Goal: Transaction & Acquisition: Purchase product/service

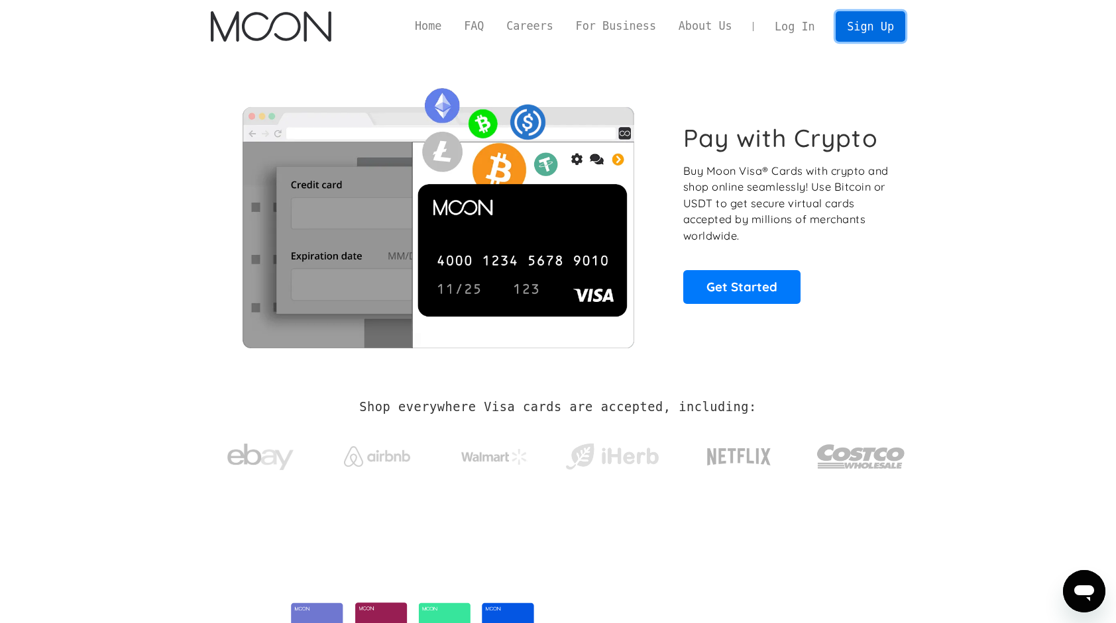
click at [868, 22] on link "Sign Up" at bounding box center [869, 26] width 69 height 30
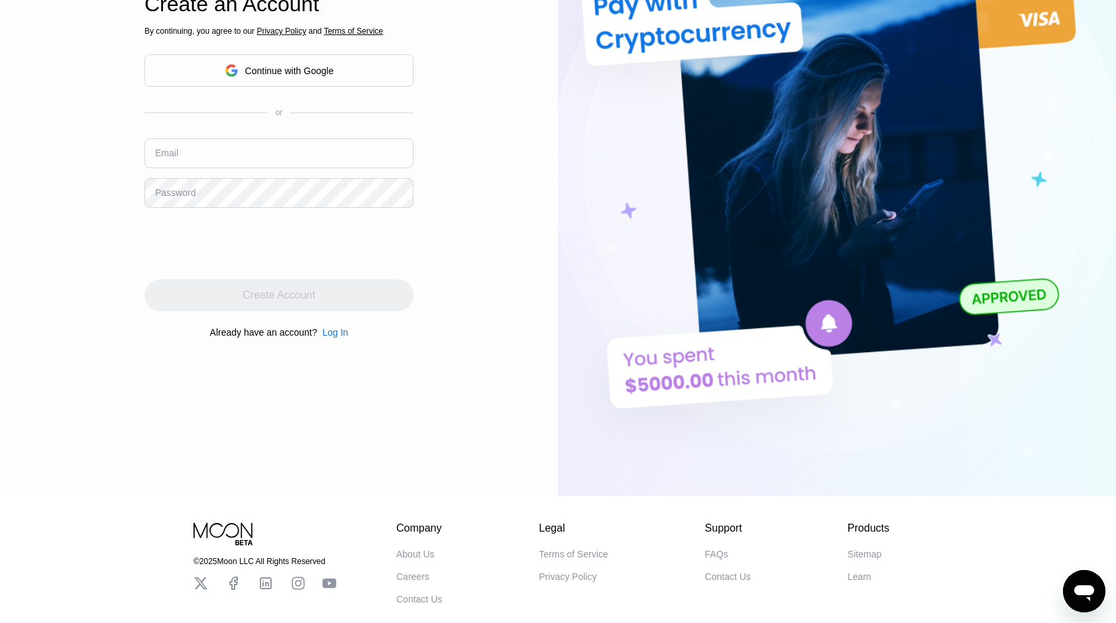
scroll to position [199, 0]
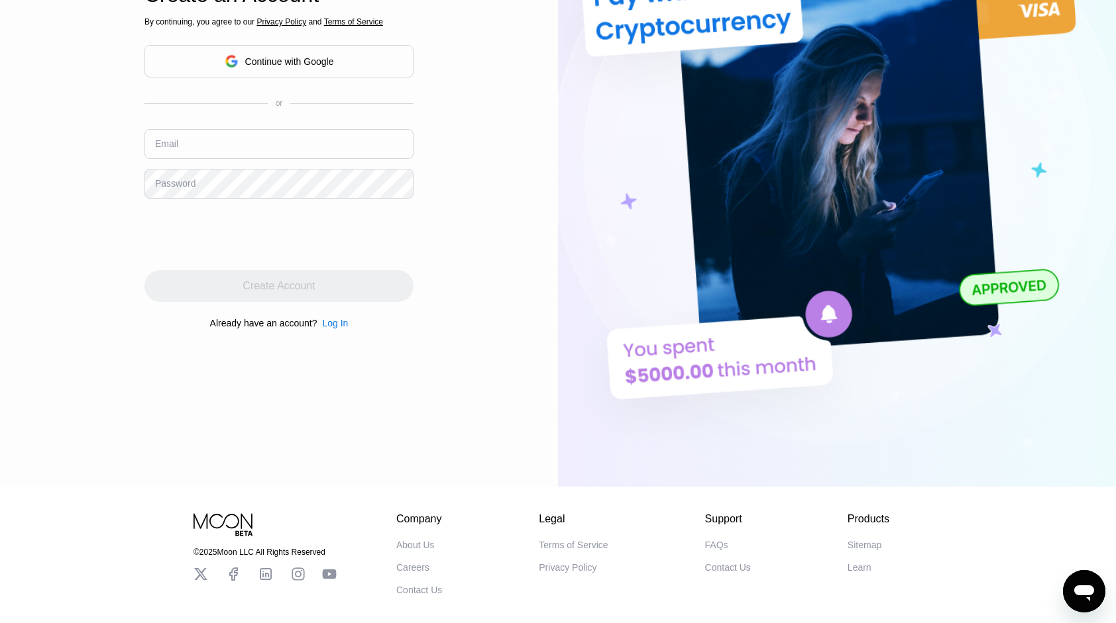
drag, startPoint x: 240, startPoint y: 164, endPoint x: 238, endPoint y: 151, distance: 13.5
click at [240, 162] on div "Email" at bounding box center [278, 149] width 269 height 40
click at [238, 151] on input "text" at bounding box center [278, 144] width 269 height 30
type input "[EMAIL_ADDRESS][DOMAIN_NAME]"
click at [185, 189] on div "Password" at bounding box center [175, 183] width 40 height 11
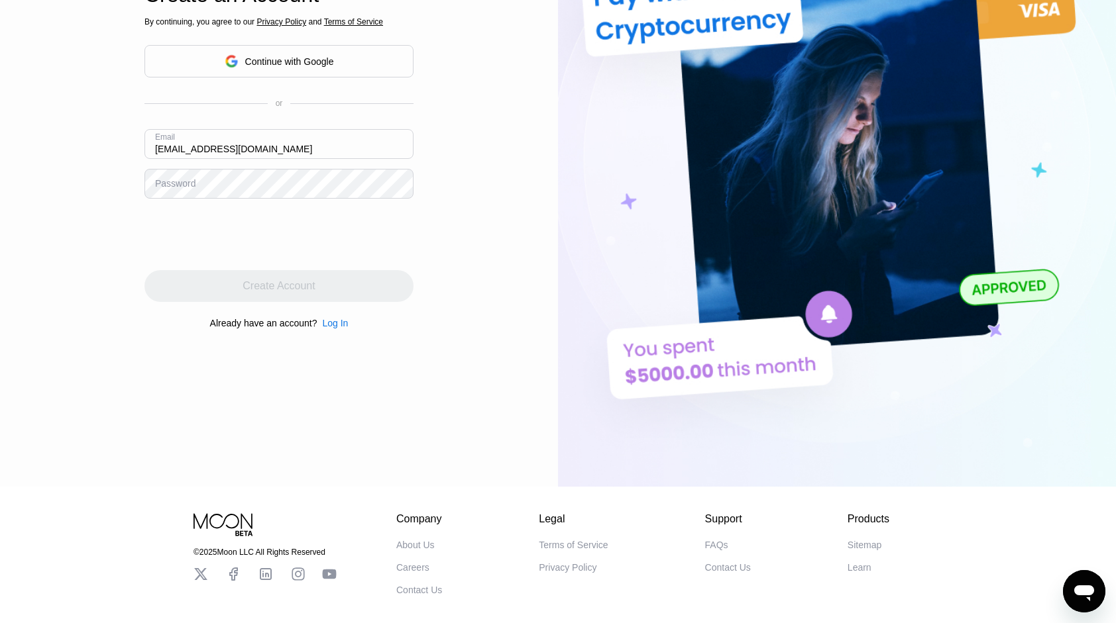
click at [193, 184] on div "Password" at bounding box center [175, 183] width 40 height 11
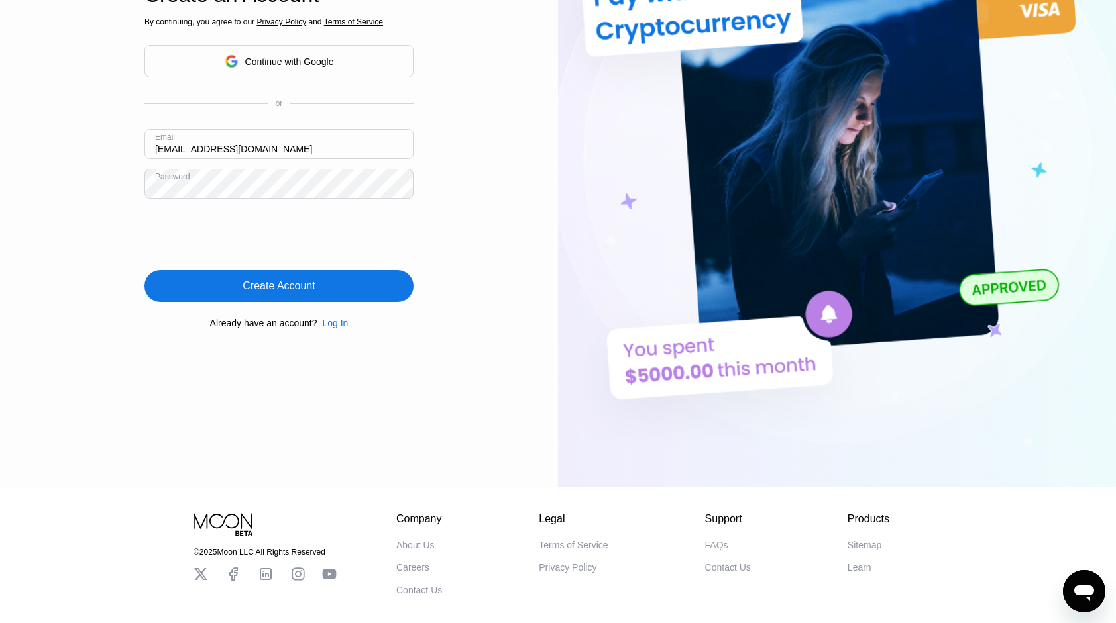
click at [315, 286] on div "Create Account" at bounding box center [278, 286] width 269 height 32
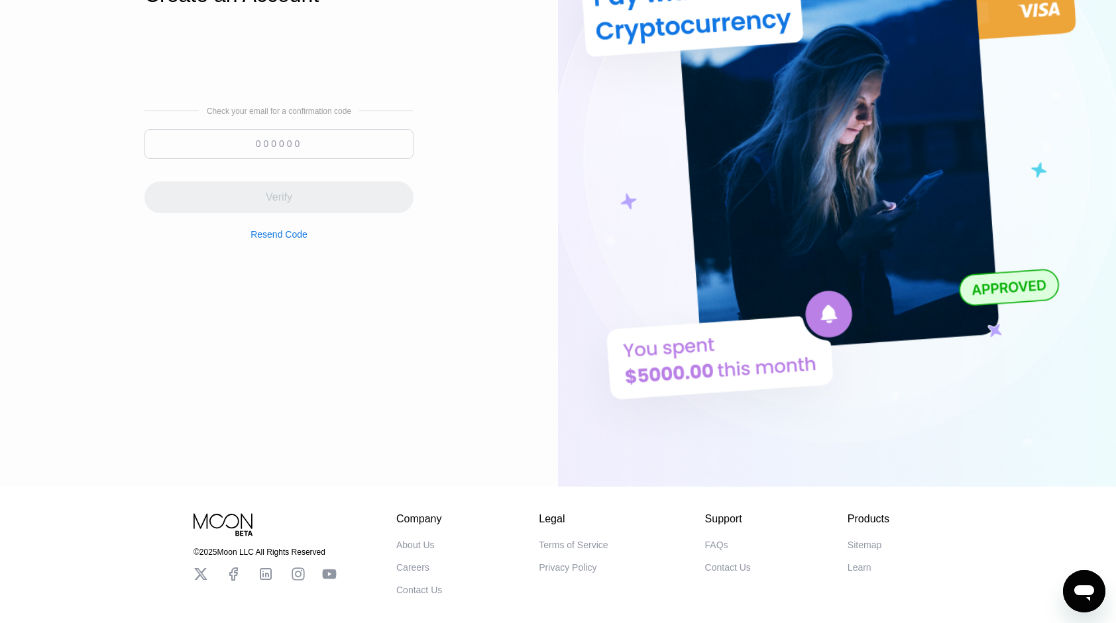
click at [278, 150] on input at bounding box center [278, 144] width 269 height 30
paste input "131879"
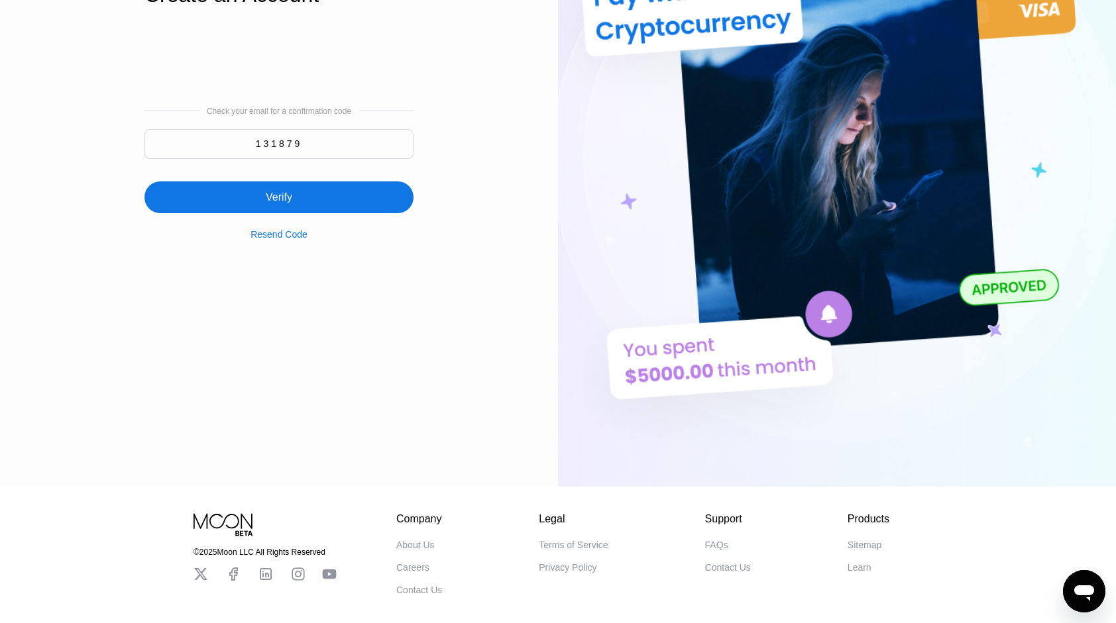
type input "131879"
click at [319, 201] on div "Verify" at bounding box center [278, 198] width 269 height 32
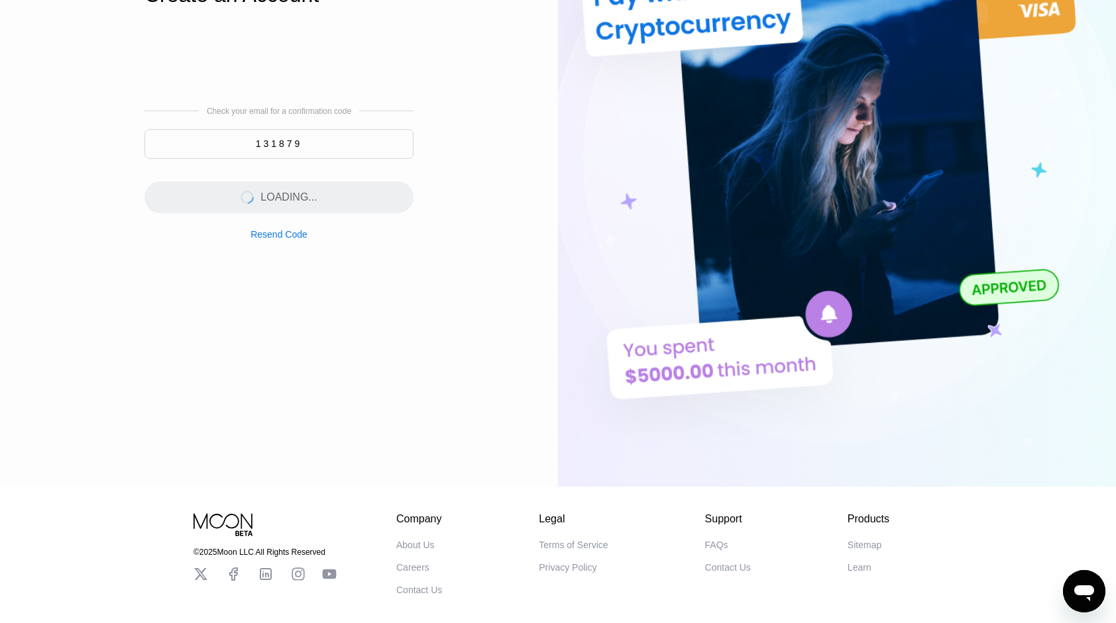
scroll to position [0, 0]
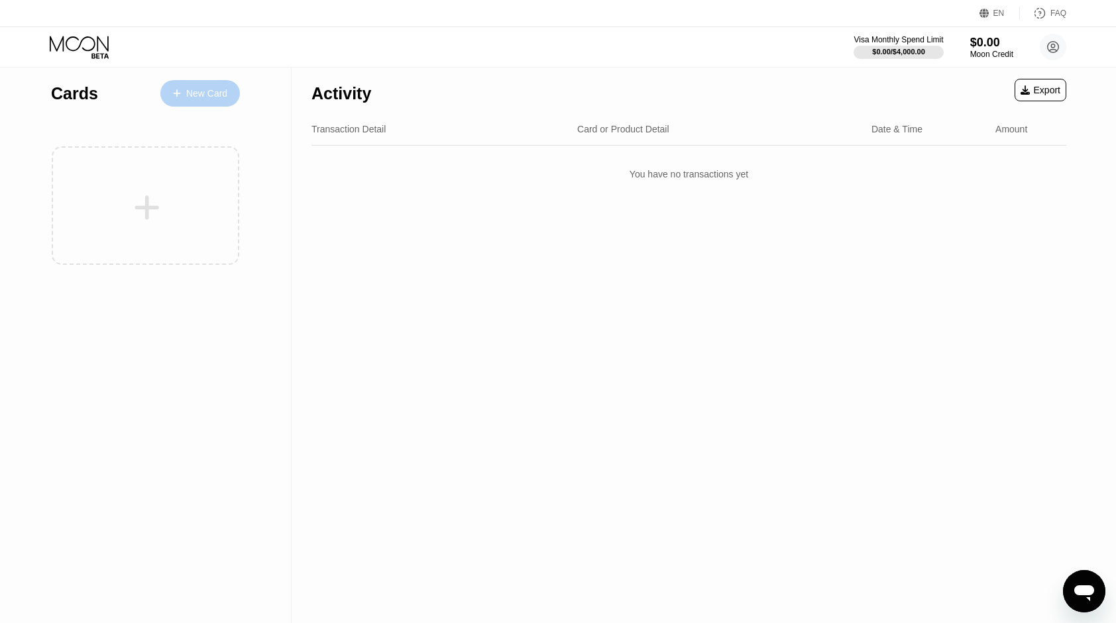
click at [187, 93] on div "New Card" at bounding box center [206, 93] width 41 height 11
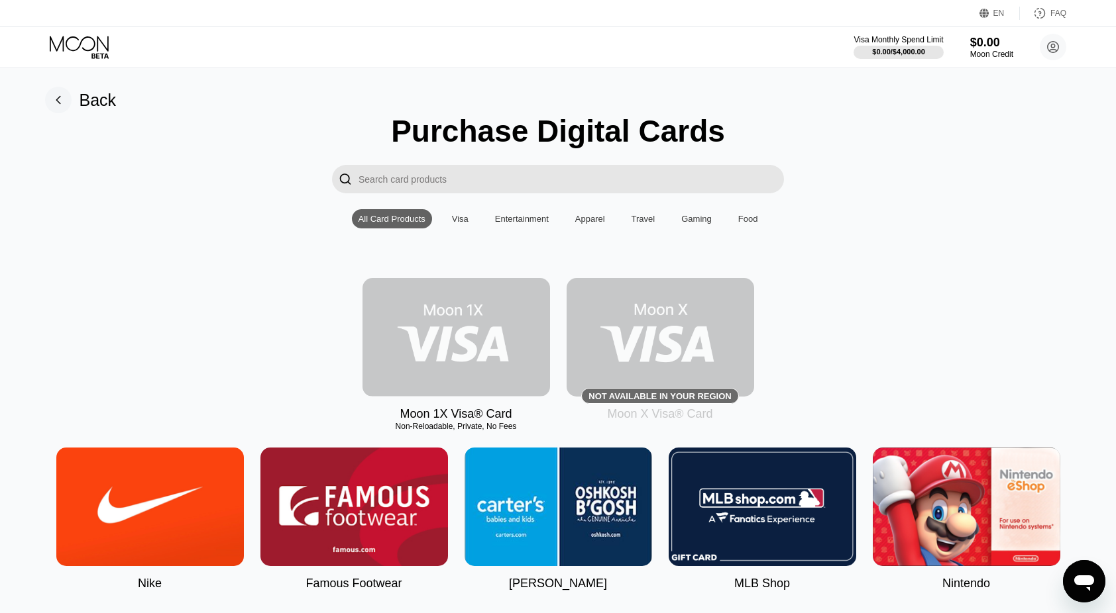
click at [472, 344] on img at bounding box center [455, 337] width 187 height 119
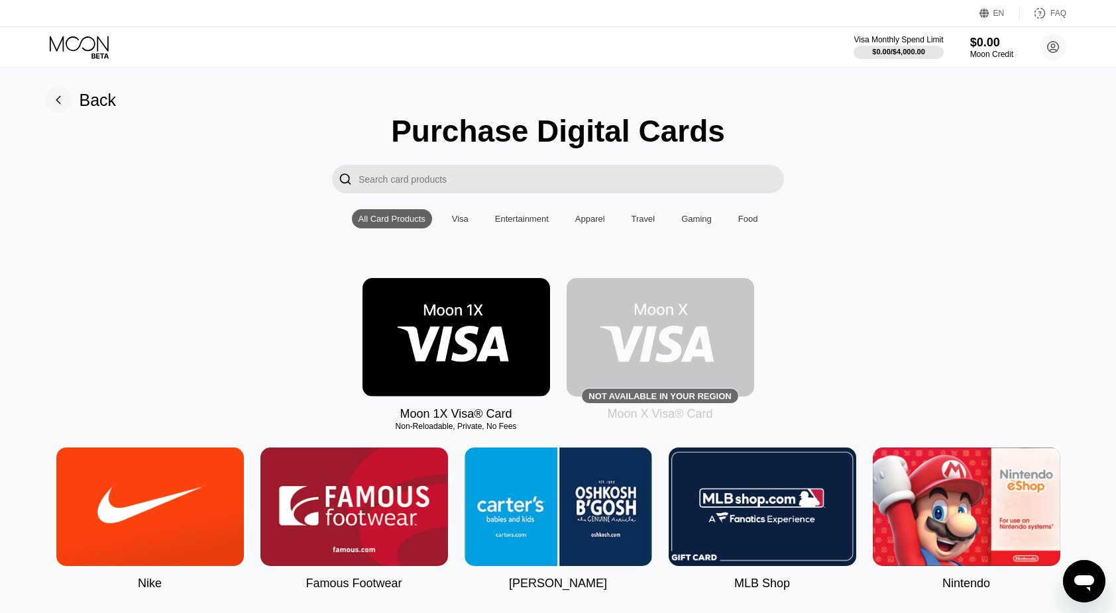
click at [677, 363] on img at bounding box center [659, 337] width 187 height 119
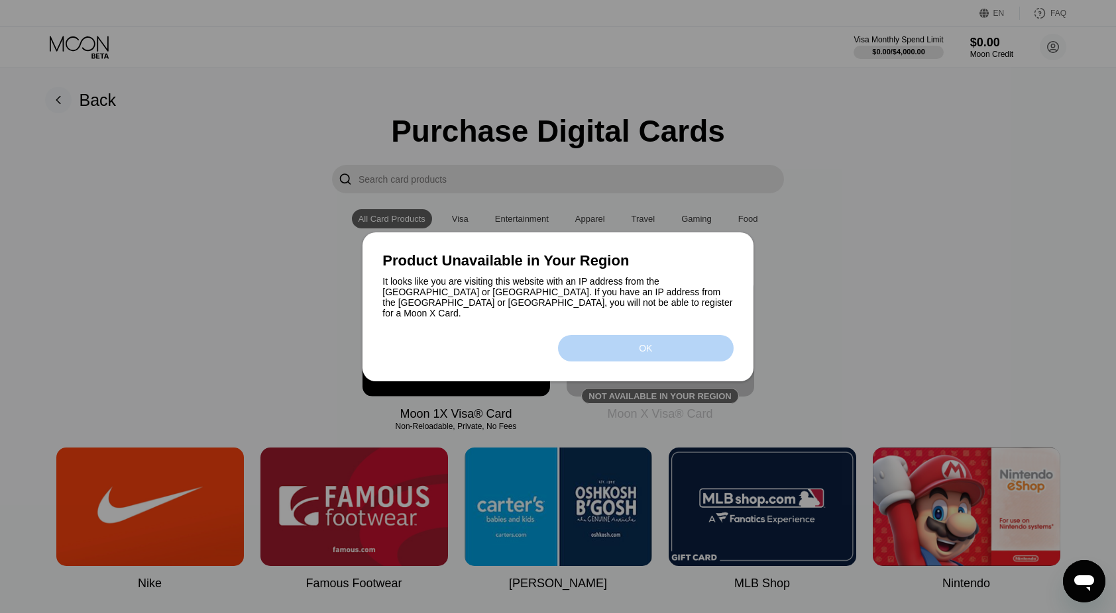
click at [655, 350] on div "OK" at bounding box center [646, 348] width 176 height 26
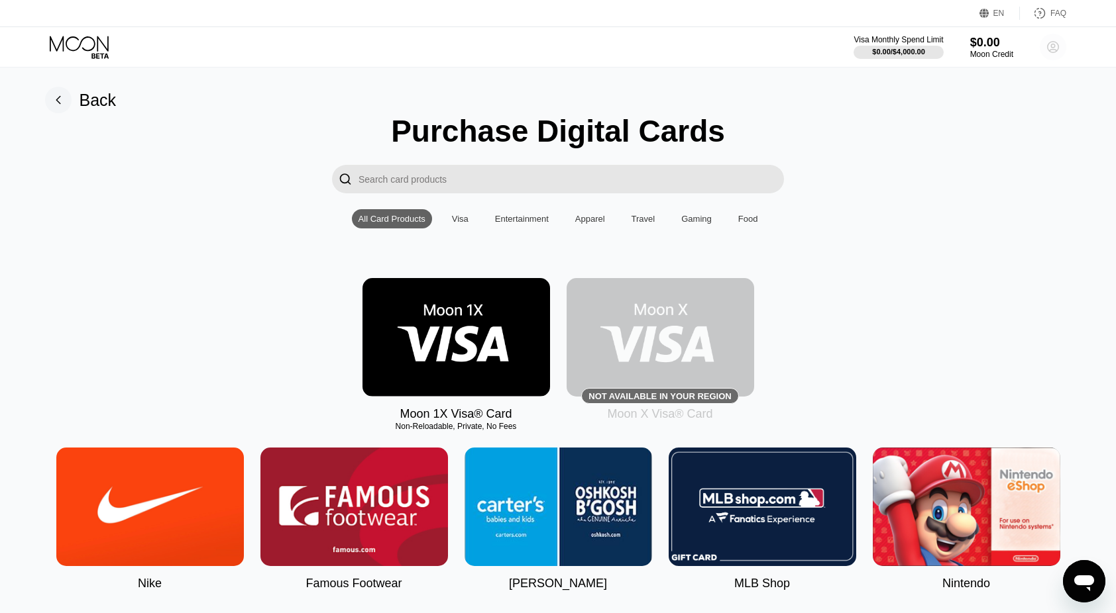
click at [1047, 46] on circle at bounding box center [1052, 47] width 26 height 26
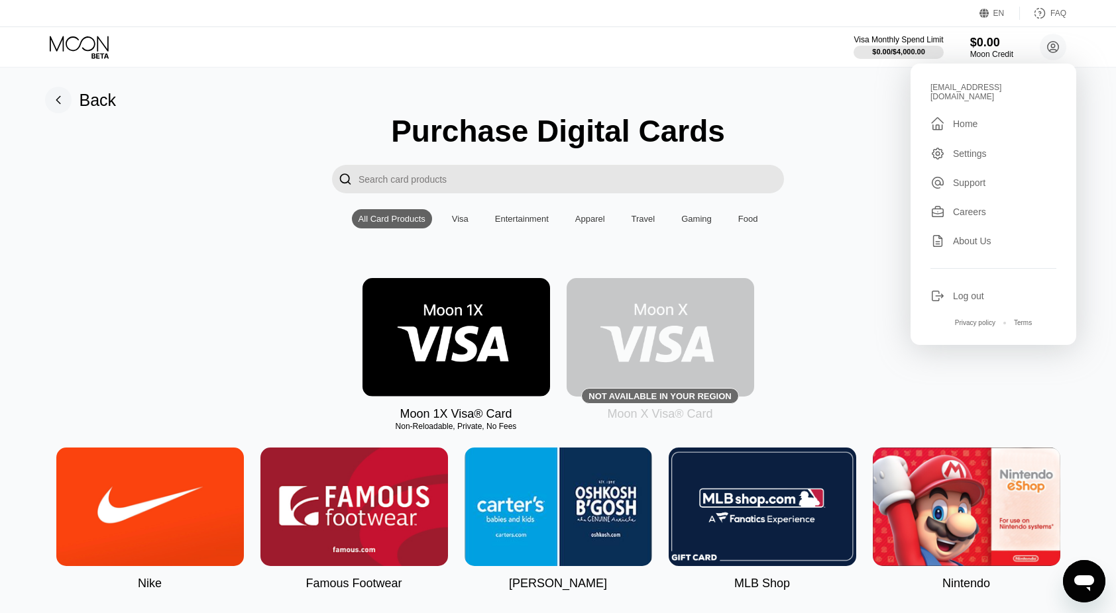
click at [978, 148] on div "Settings" at bounding box center [970, 153] width 34 height 11
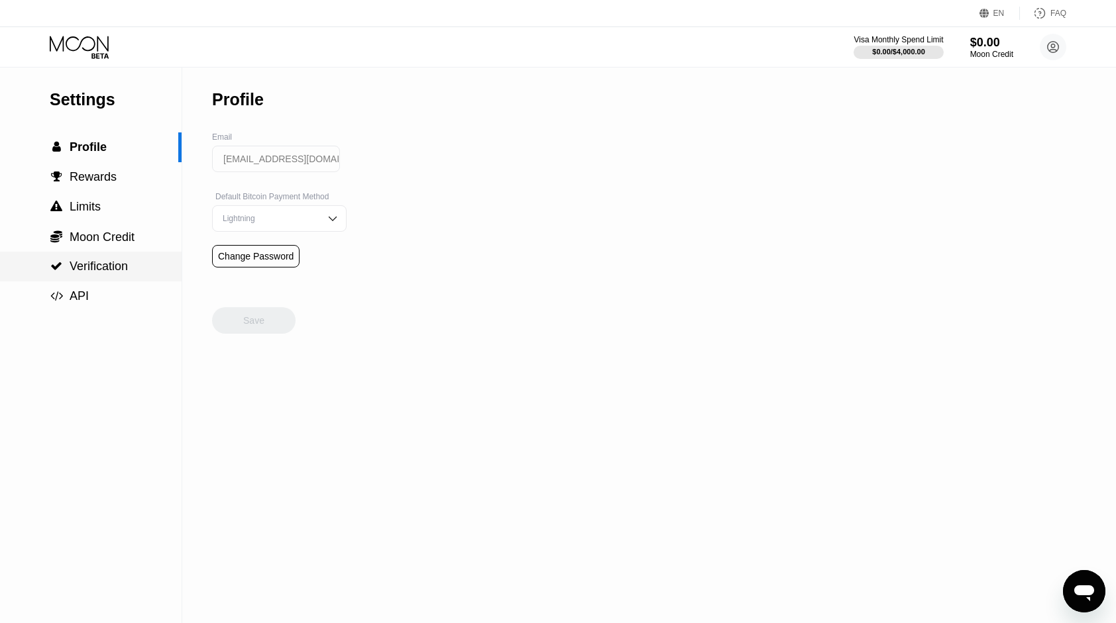
click at [99, 266] on span "Verification" at bounding box center [99, 266] width 58 height 13
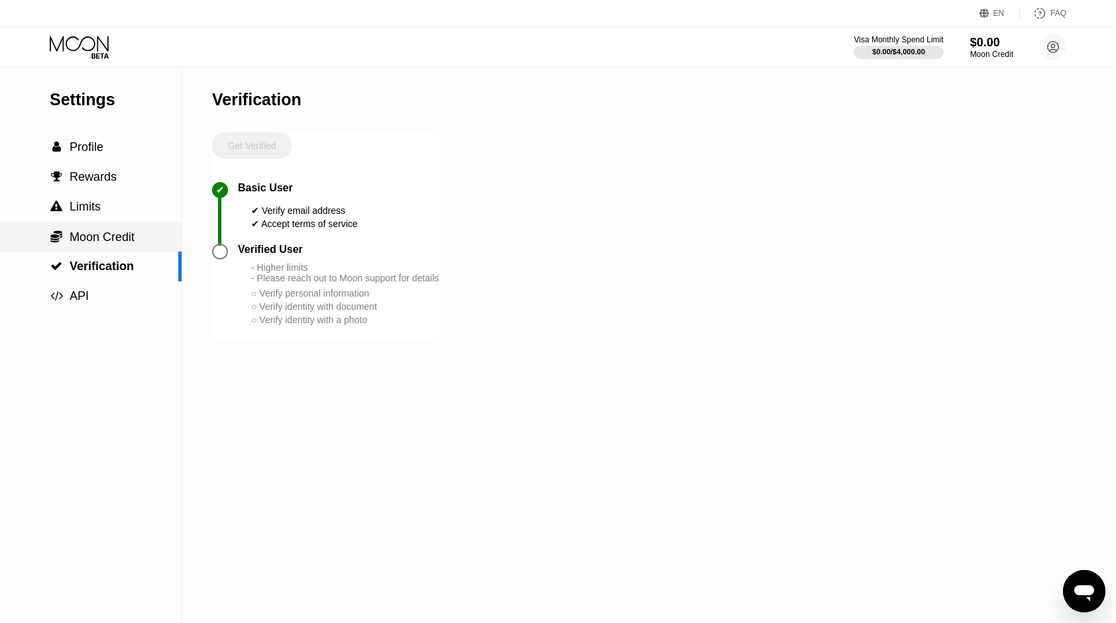
click at [101, 241] on span "Moon Credit" at bounding box center [102, 237] width 65 height 13
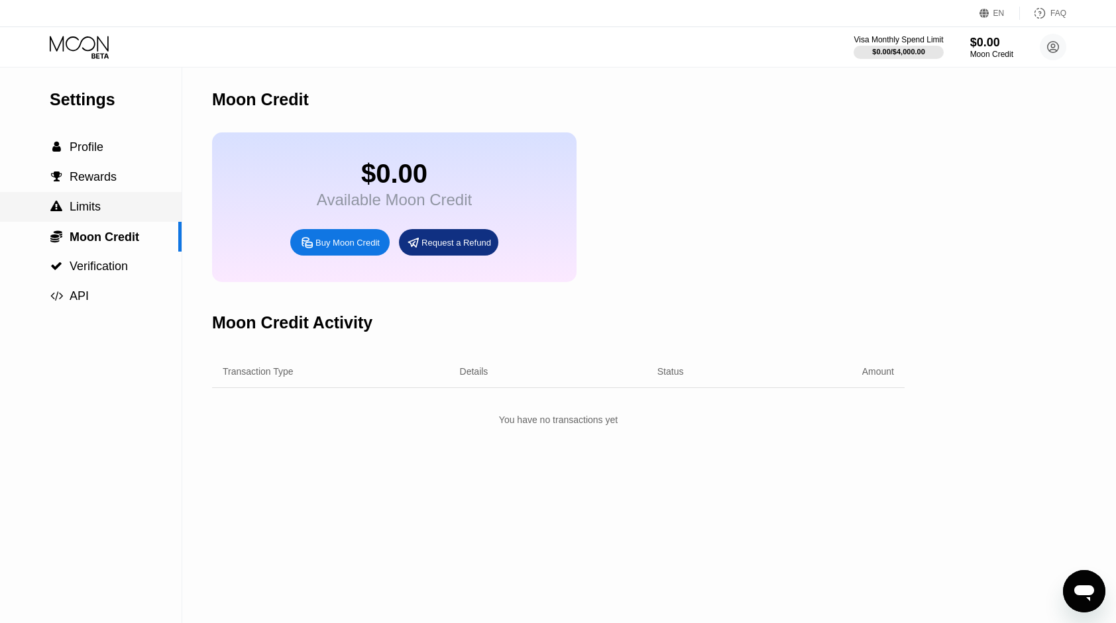
click at [130, 220] on div " Limits" at bounding box center [91, 207] width 182 height 30
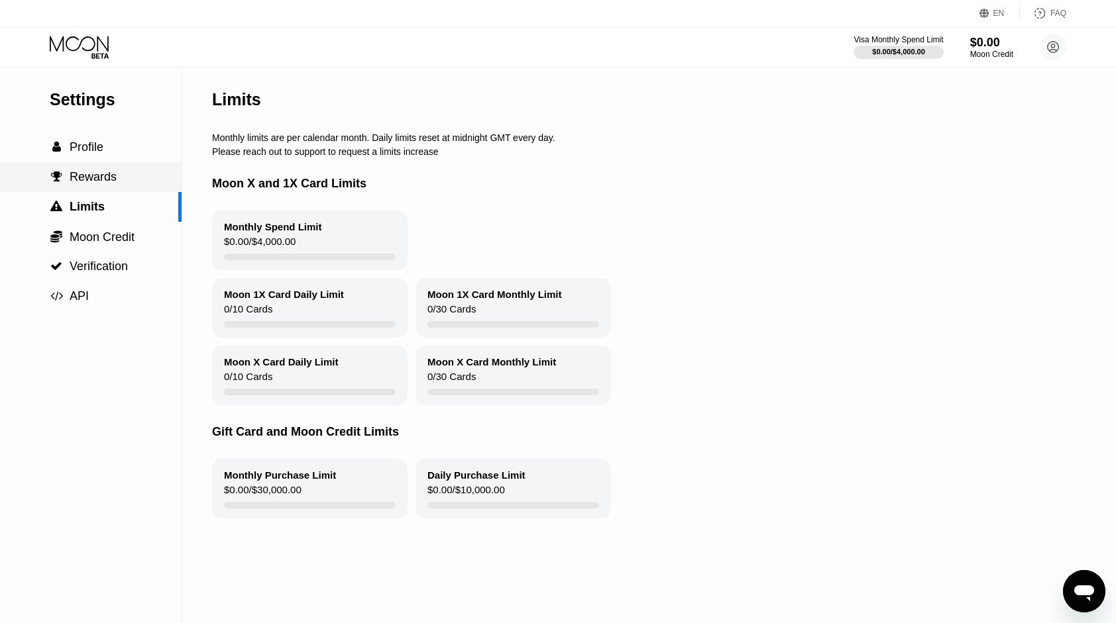
click at [105, 174] on span "Rewards" at bounding box center [93, 176] width 47 height 13
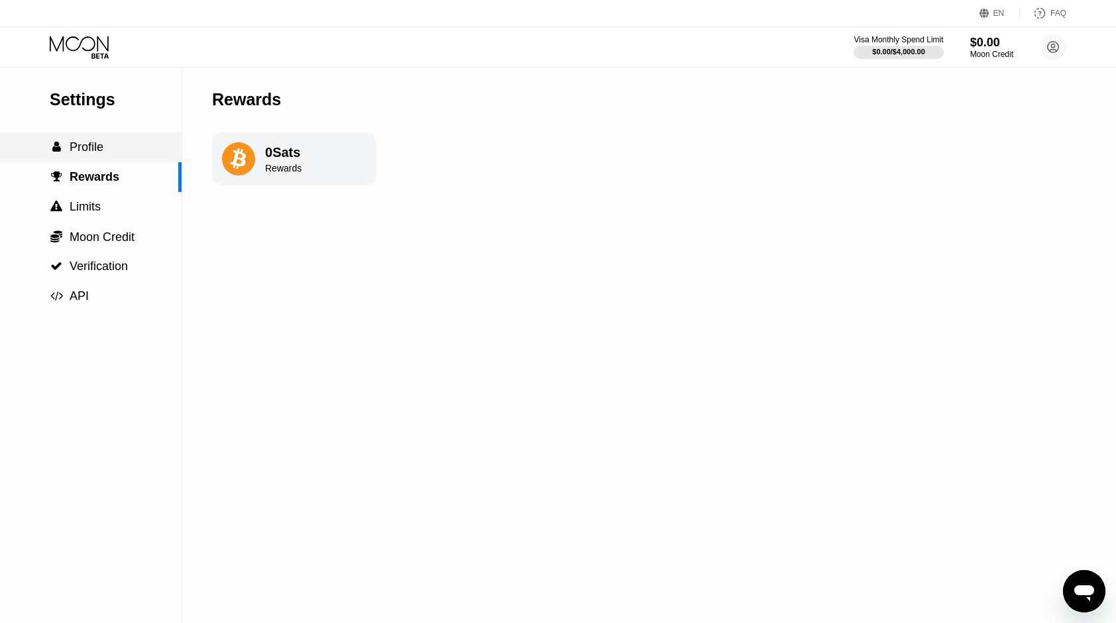
click at [113, 148] on div " Profile" at bounding box center [91, 147] width 182 height 14
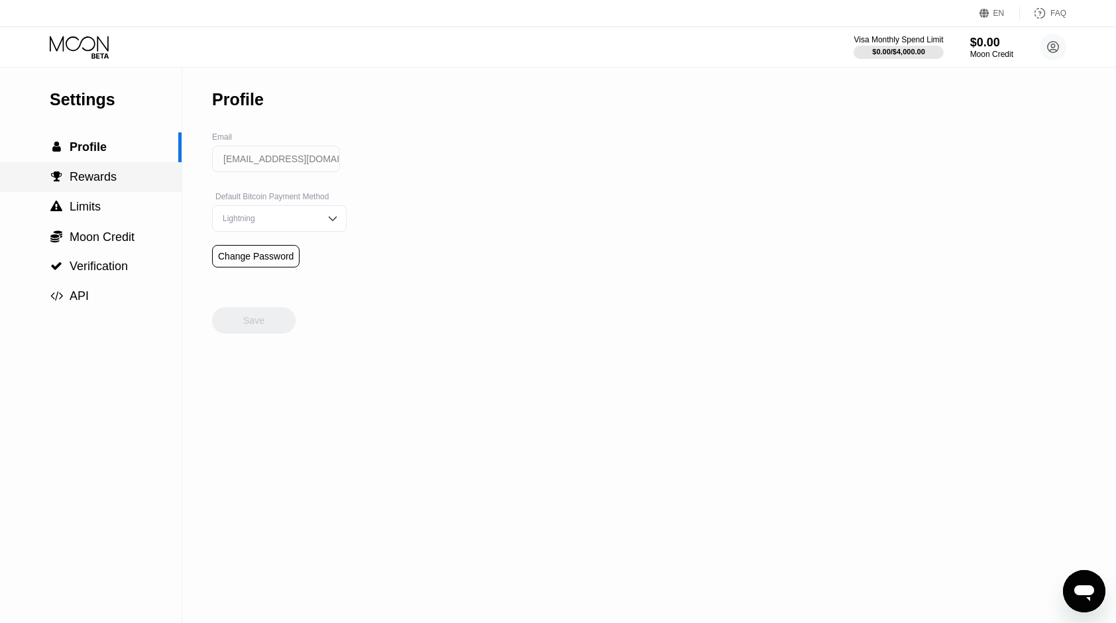
click at [101, 180] on span "Rewards" at bounding box center [93, 176] width 47 height 13
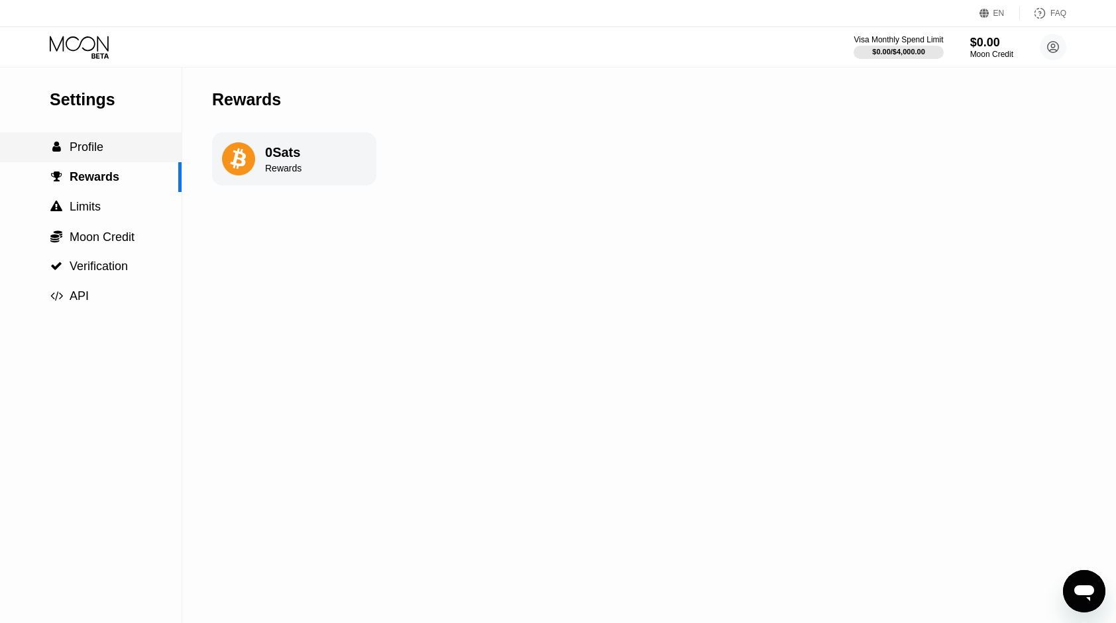
click at [111, 154] on div " Profile" at bounding box center [91, 147] width 182 height 14
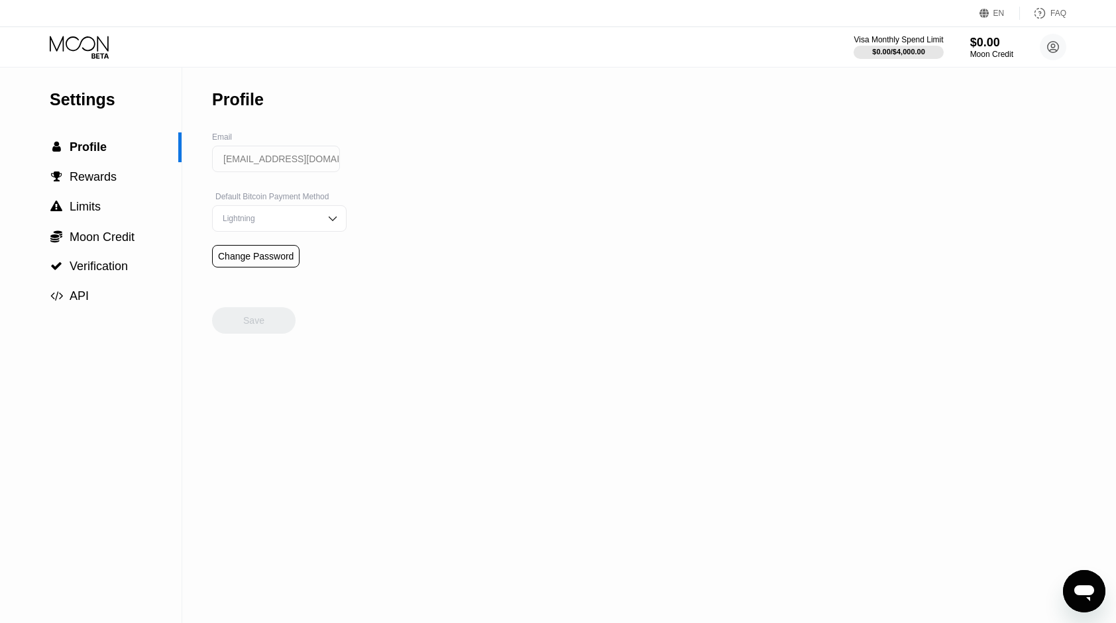
click at [275, 219] on div "Lightning" at bounding box center [269, 218] width 100 height 9
click at [1055, 50] on circle at bounding box center [1052, 47] width 26 height 26
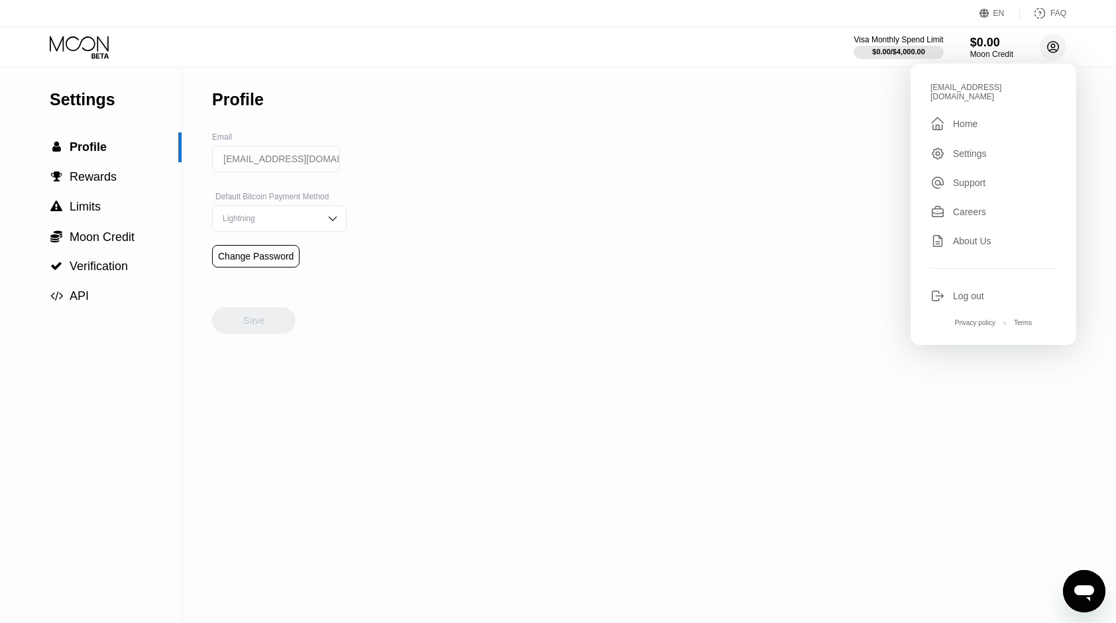
click at [1055, 50] on circle at bounding box center [1052, 47] width 26 height 26
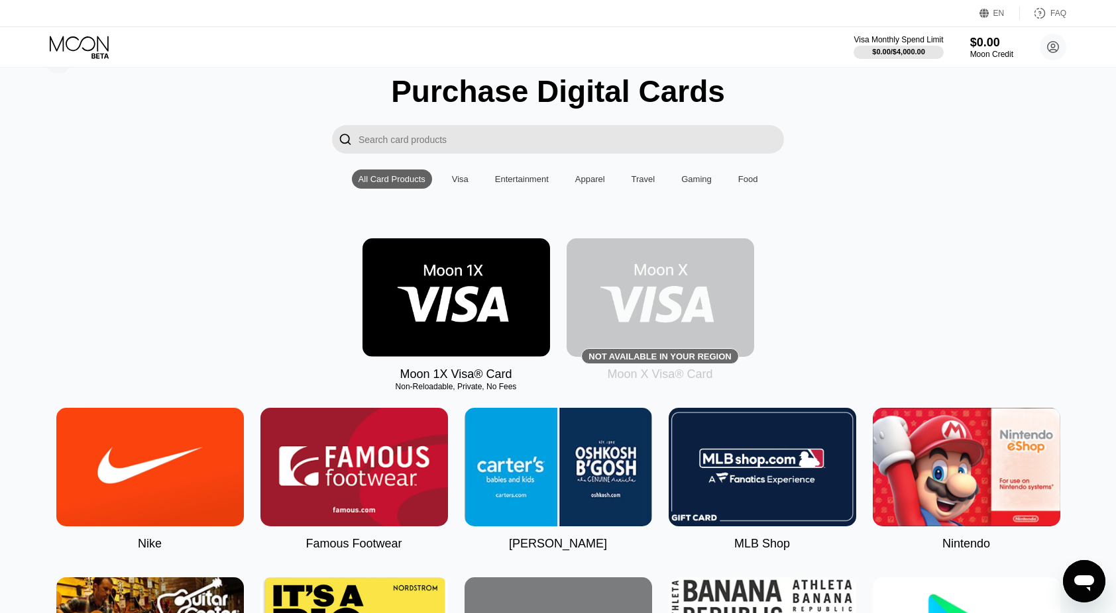
scroll to position [331, 0]
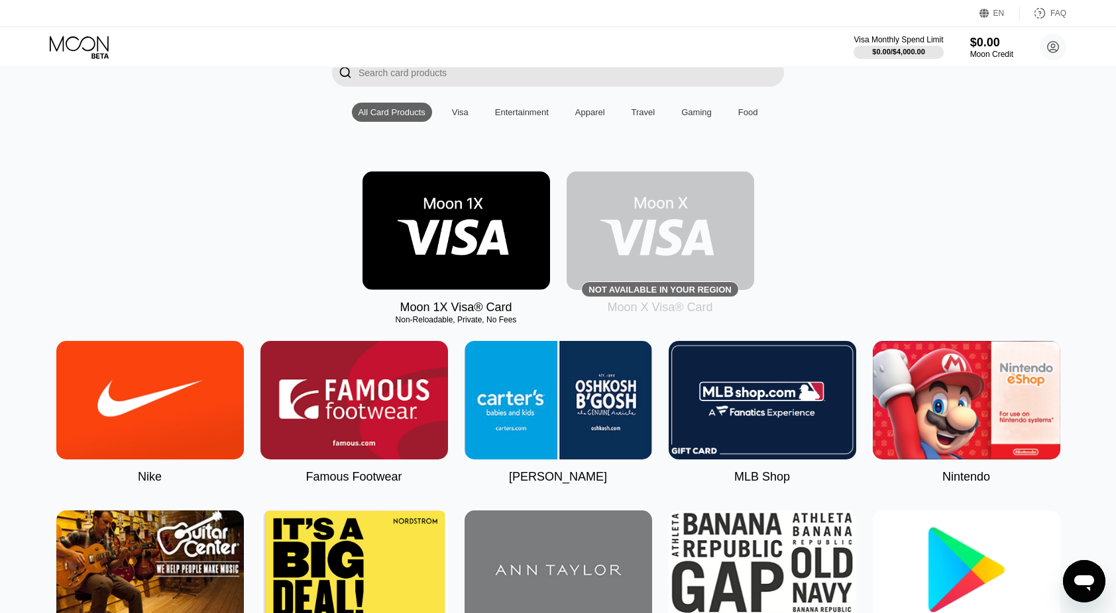
scroll to position [103, 0]
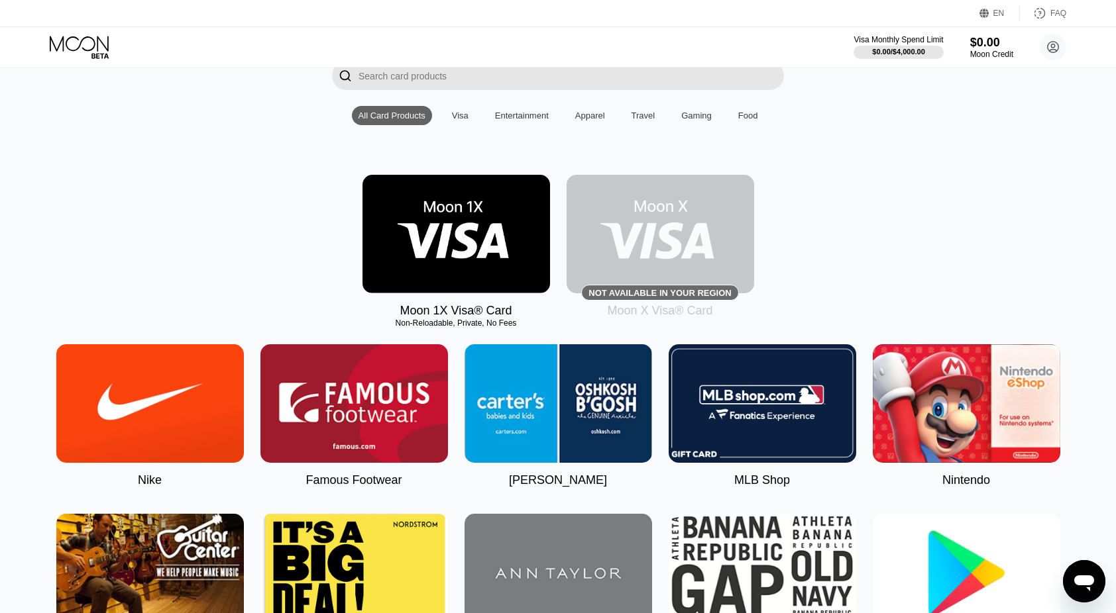
click at [703, 257] on img at bounding box center [659, 234] width 187 height 119
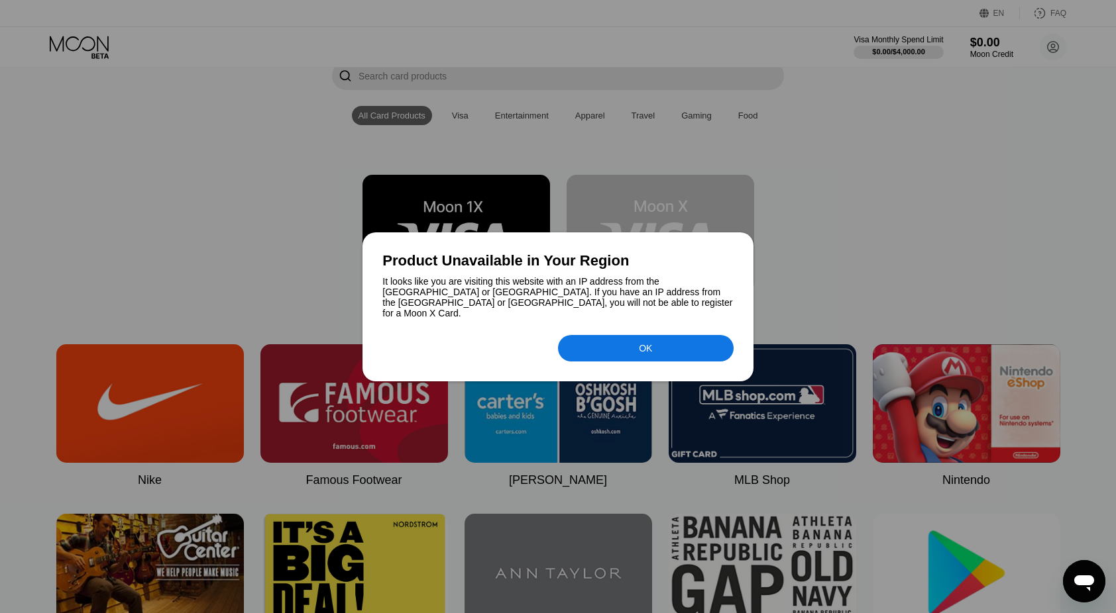
click at [619, 352] on div "OK" at bounding box center [646, 348] width 176 height 26
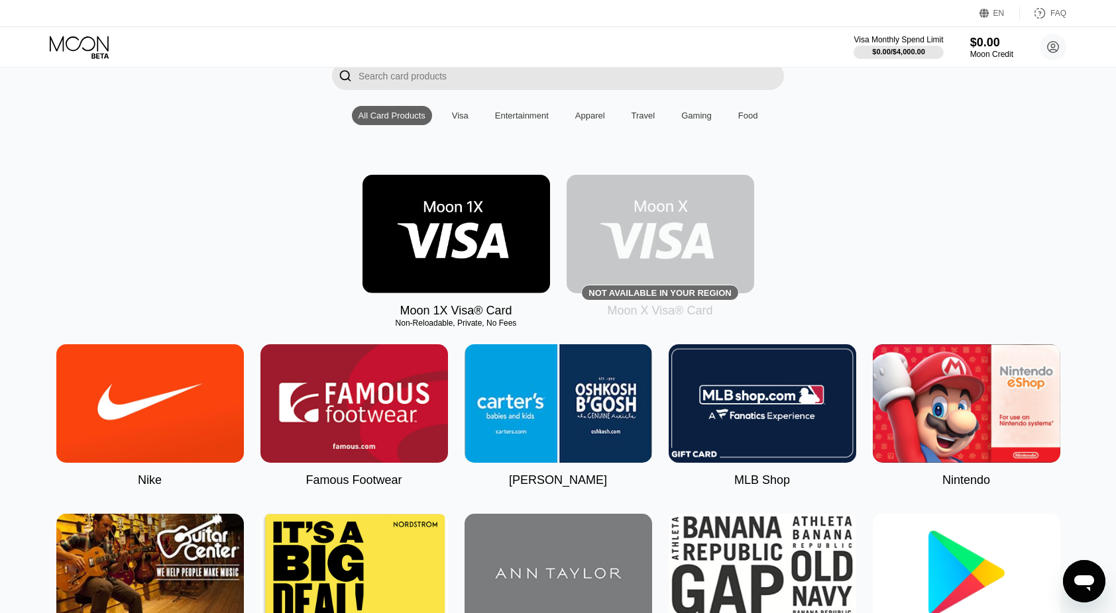
click at [460, 121] on div "Visa" at bounding box center [460, 116] width 17 height 10
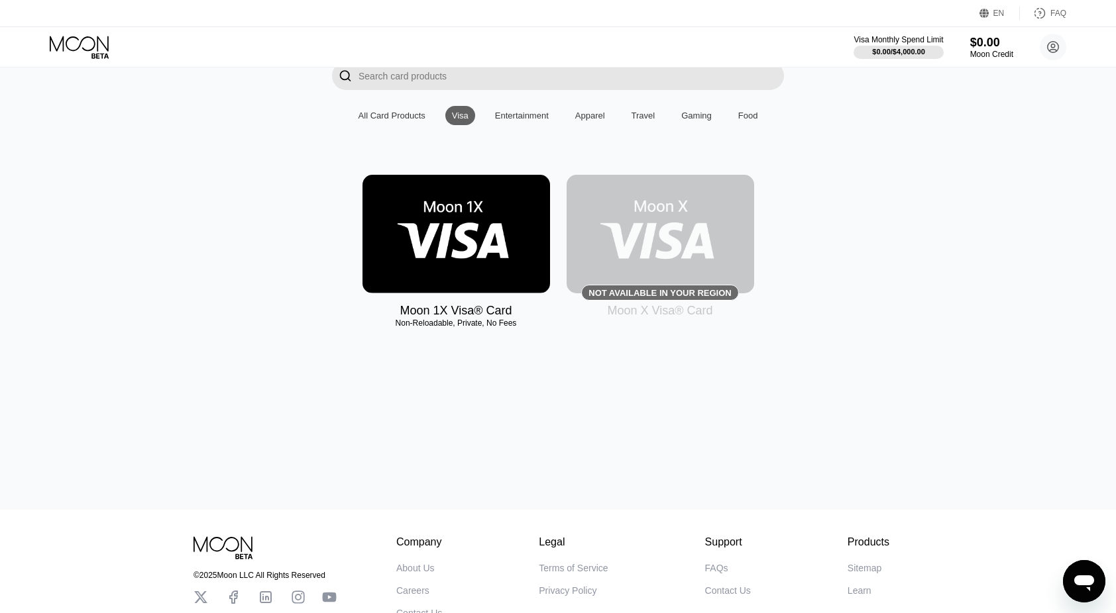
click at [388, 113] on div "All Card Products" at bounding box center [392, 115] width 80 height 19
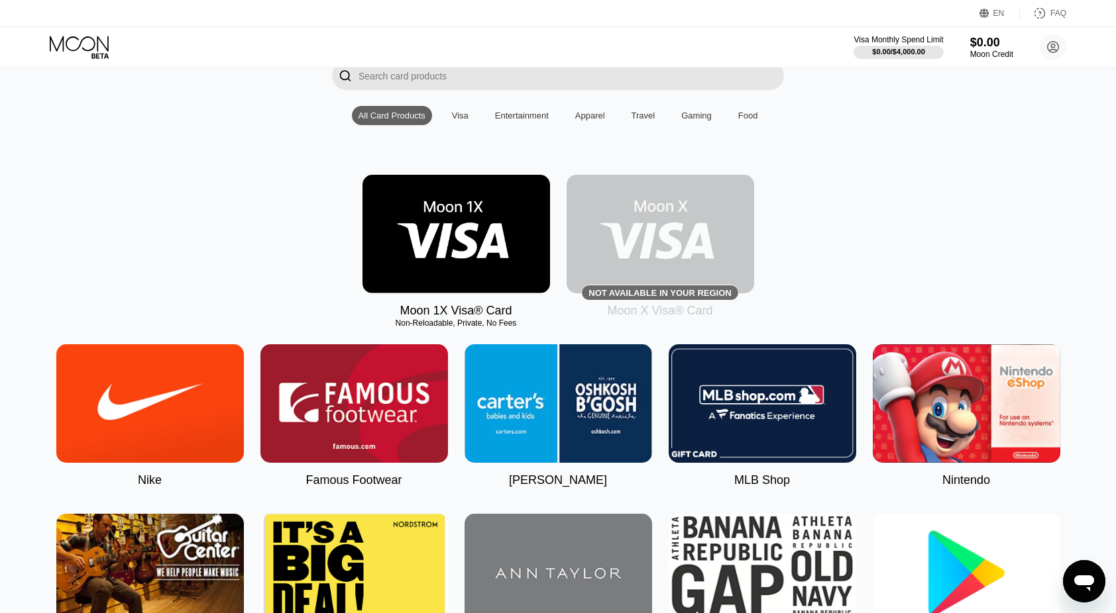
click at [672, 318] on div "Moon X Visa® Card" at bounding box center [659, 311] width 105 height 14
click at [673, 260] on img at bounding box center [659, 234] width 187 height 119
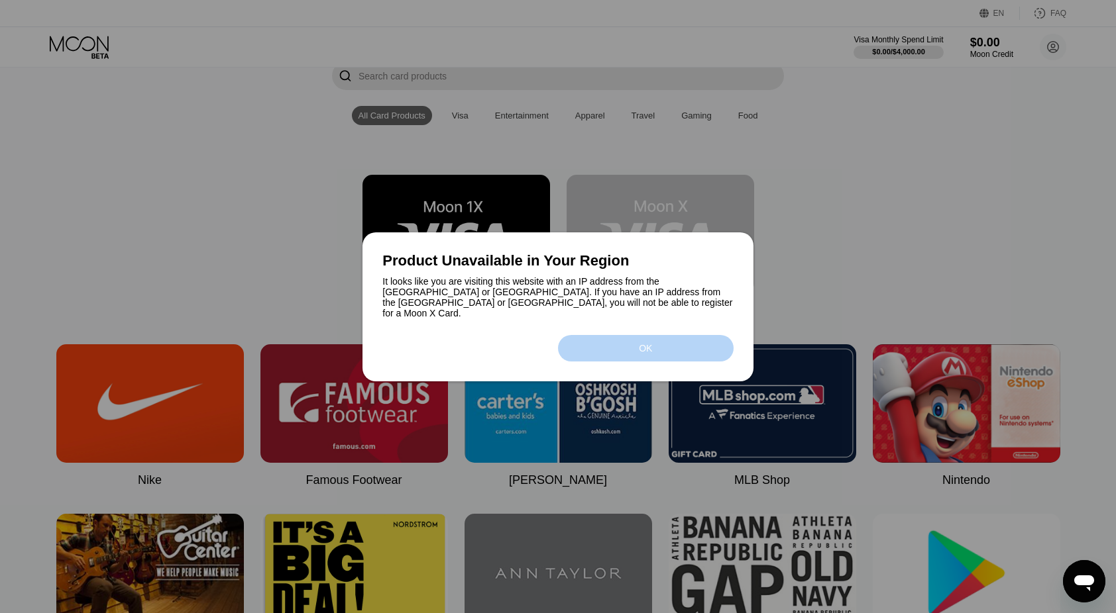
click at [645, 348] on div "OK" at bounding box center [645, 348] width 13 height 11
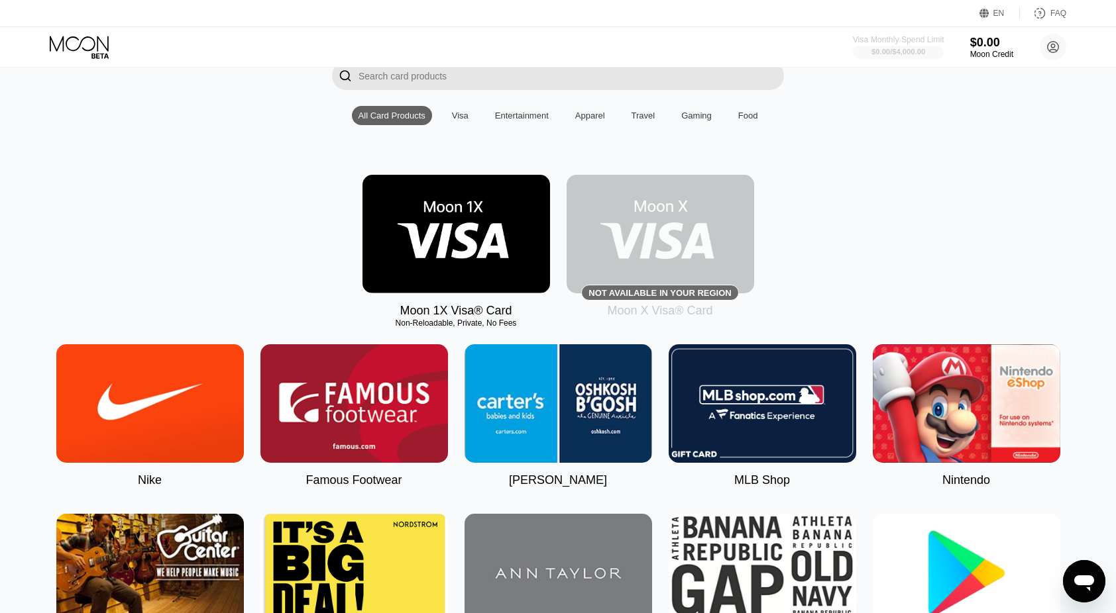
click at [900, 45] on div "$0.00 / $4,000.00" at bounding box center [898, 51] width 91 height 15
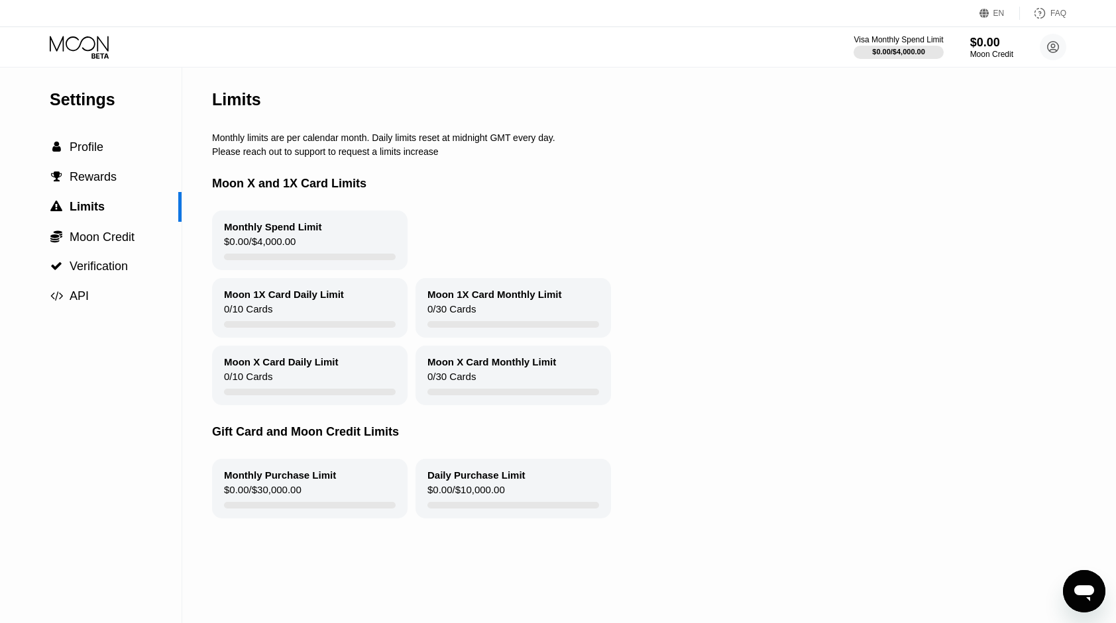
click at [97, 42] on icon at bounding box center [79, 43] width 59 height 15
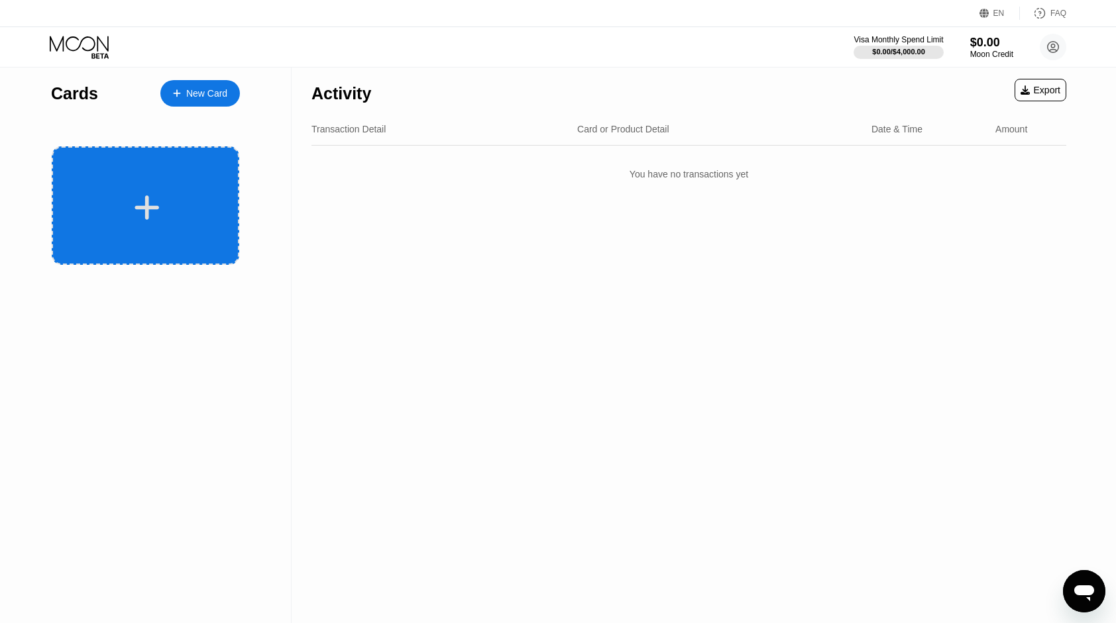
click at [144, 209] on icon at bounding box center [147, 207] width 25 height 25
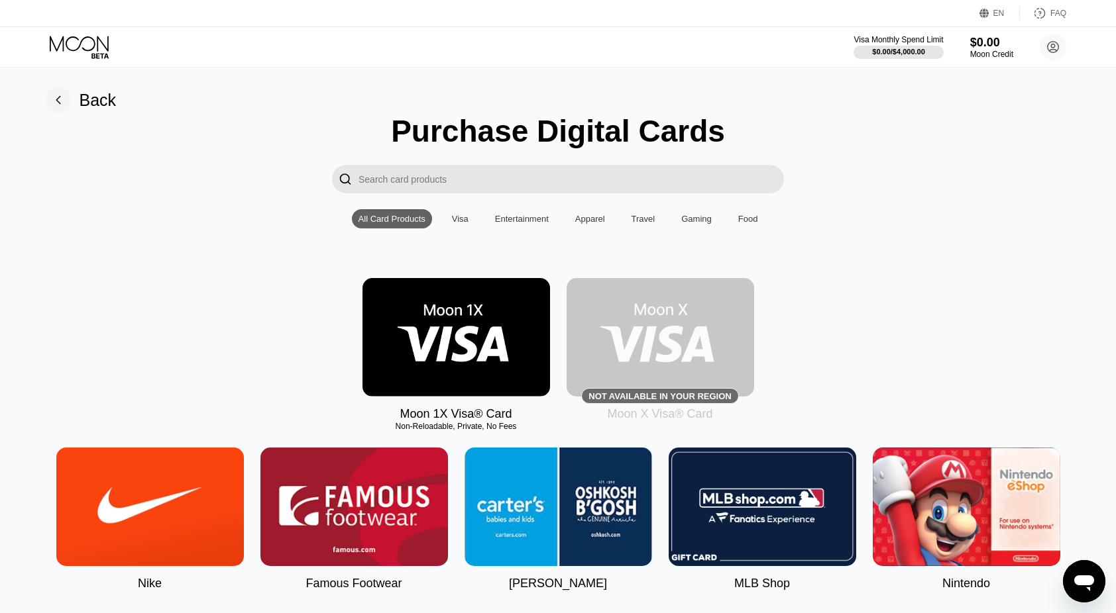
click at [490, 346] on img at bounding box center [455, 337] width 187 height 119
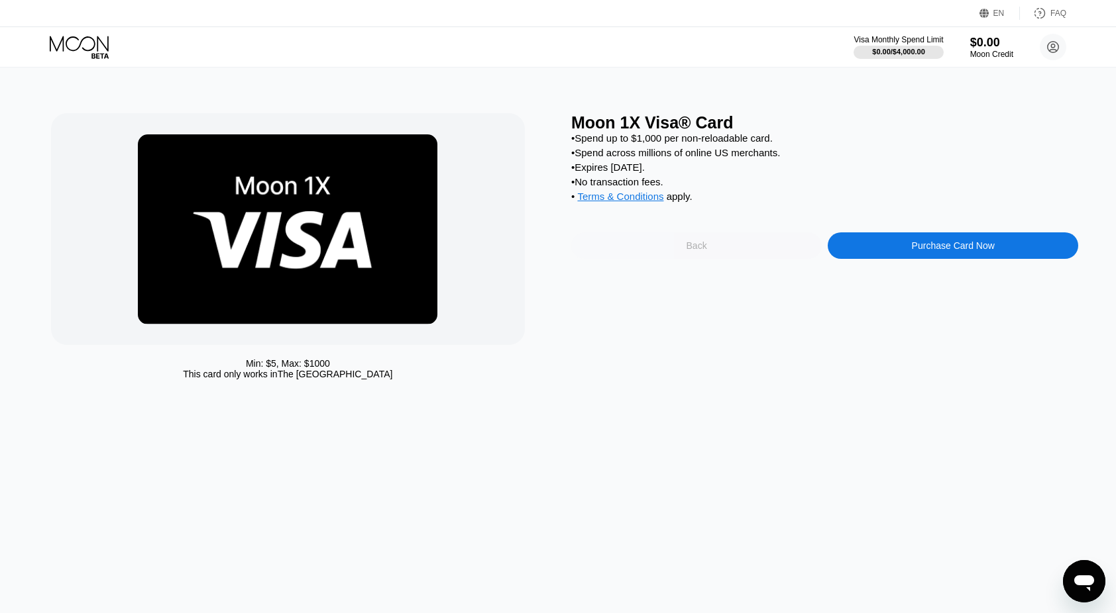
click at [747, 256] on div "Back" at bounding box center [696, 246] width 250 height 26
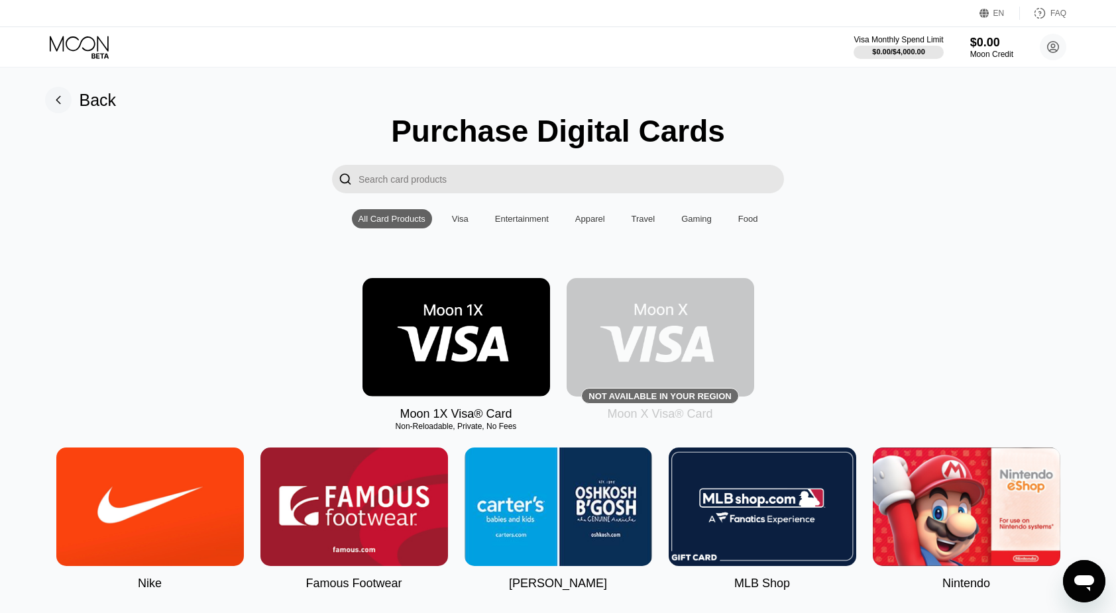
click at [658, 338] on img at bounding box center [659, 337] width 187 height 119
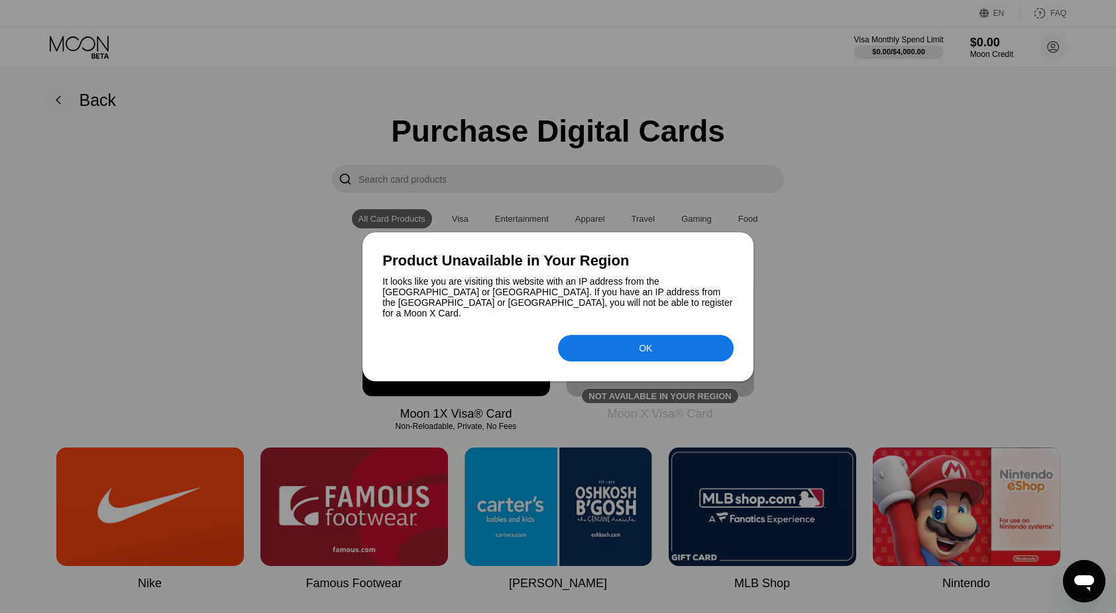
click at [676, 348] on div "OK" at bounding box center [646, 348] width 176 height 26
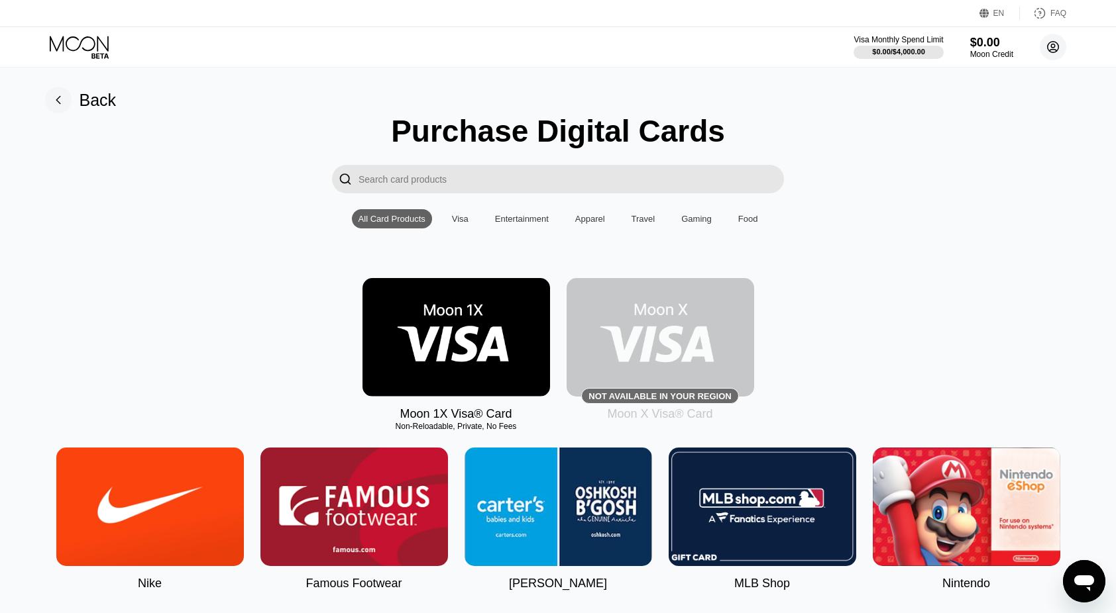
click at [1060, 46] on circle at bounding box center [1052, 47] width 26 height 26
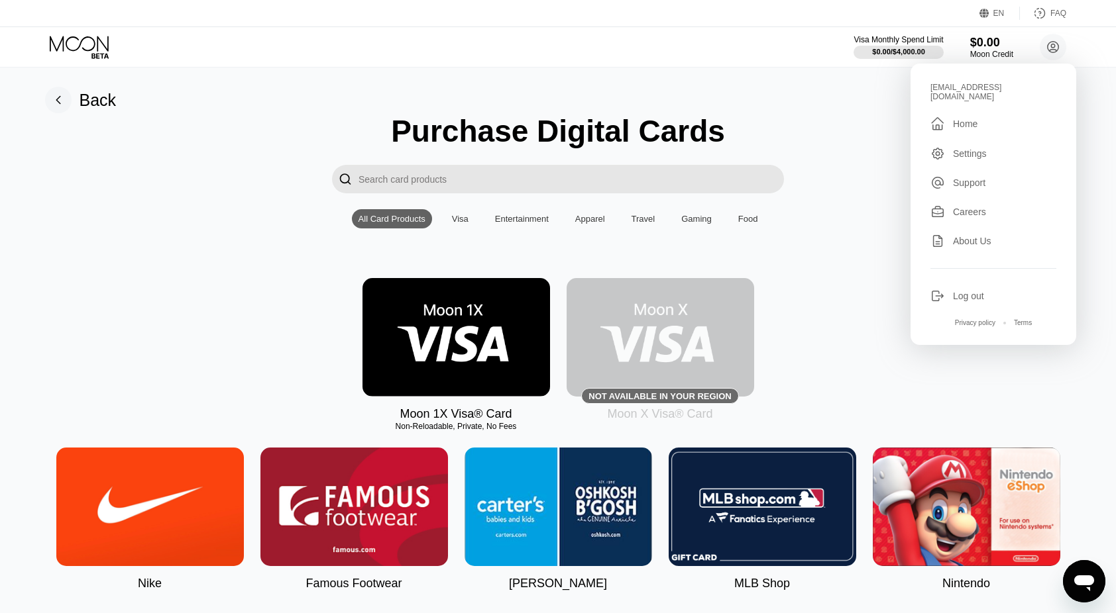
click at [969, 150] on div "Settings" at bounding box center [970, 153] width 34 height 11
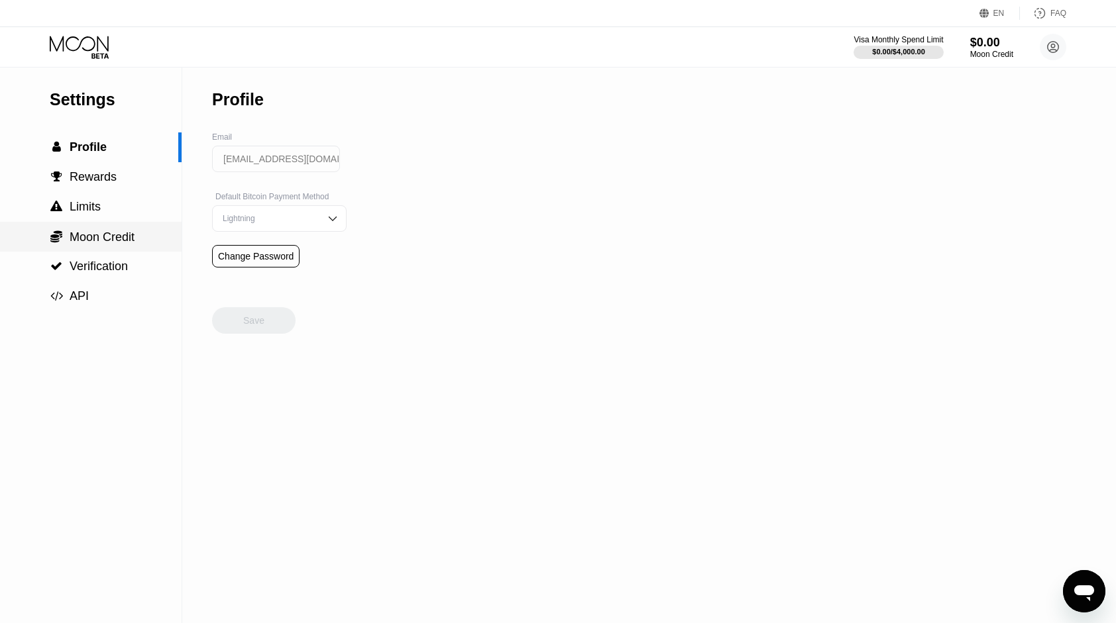
click at [93, 239] on span "Moon Credit" at bounding box center [102, 237] width 65 height 13
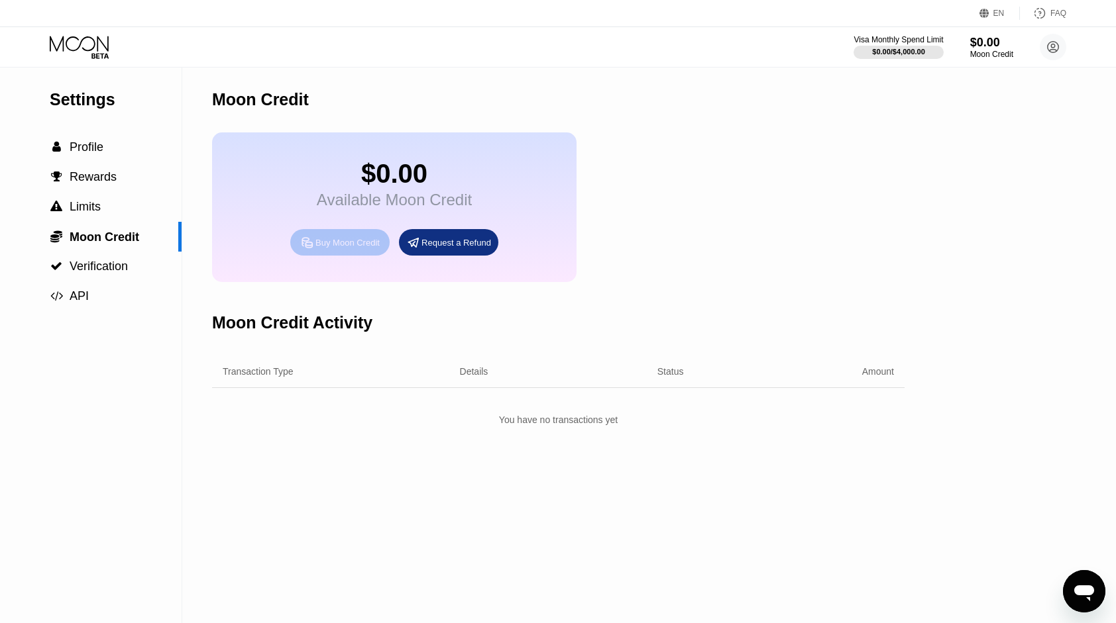
click at [356, 248] on div "Buy Moon Credit" at bounding box center [347, 242] width 64 height 11
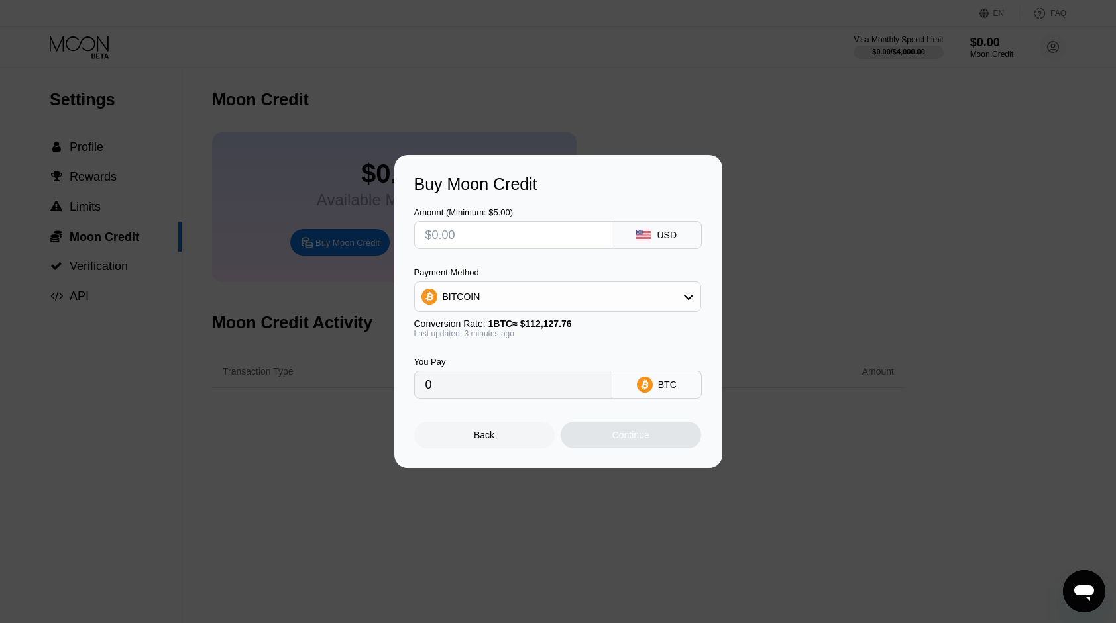
click at [508, 229] on input "text" at bounding box center [513, 235] width 176 height 26
type input "$1"
type input "0.00000892"
drag, startPoint x: 508, startPoint y: 229, endPoint x: 284, endPoint y: 225, distance: 223.9
click at [330, 227] on div "Buy Moon Credit Amount (Minimum: $5.00) $1 USD Payment Method BITCOIN Conversio…" at bounding box center [558, 311] width 1116 height 313
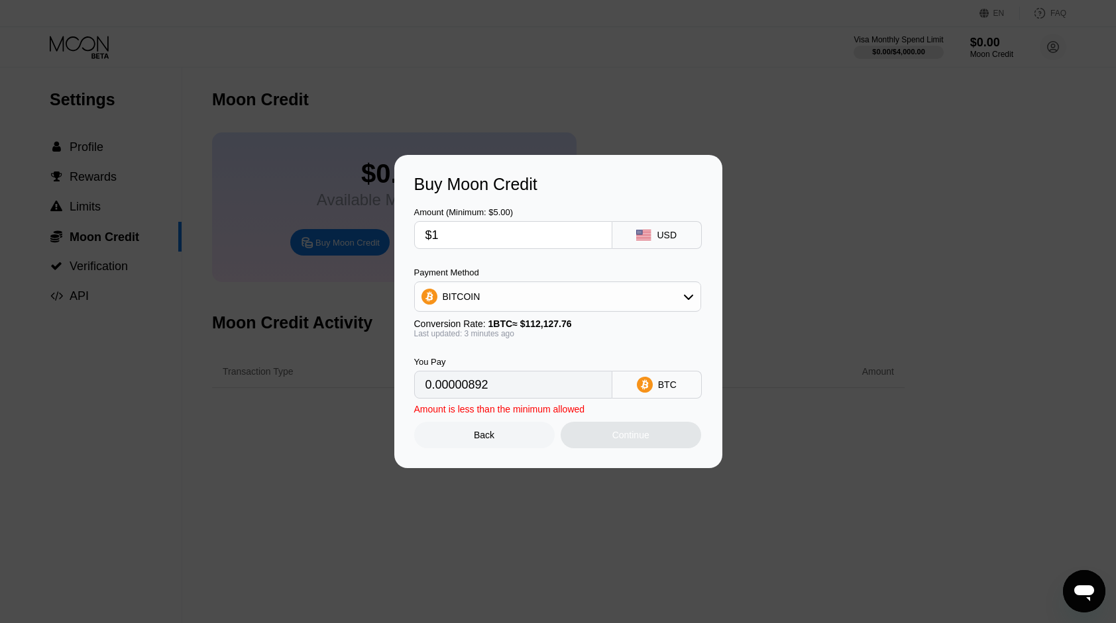
type input "$10"
type input "0.00008914"
type input "$100"
type input "0.00089139"
type input "$1000"
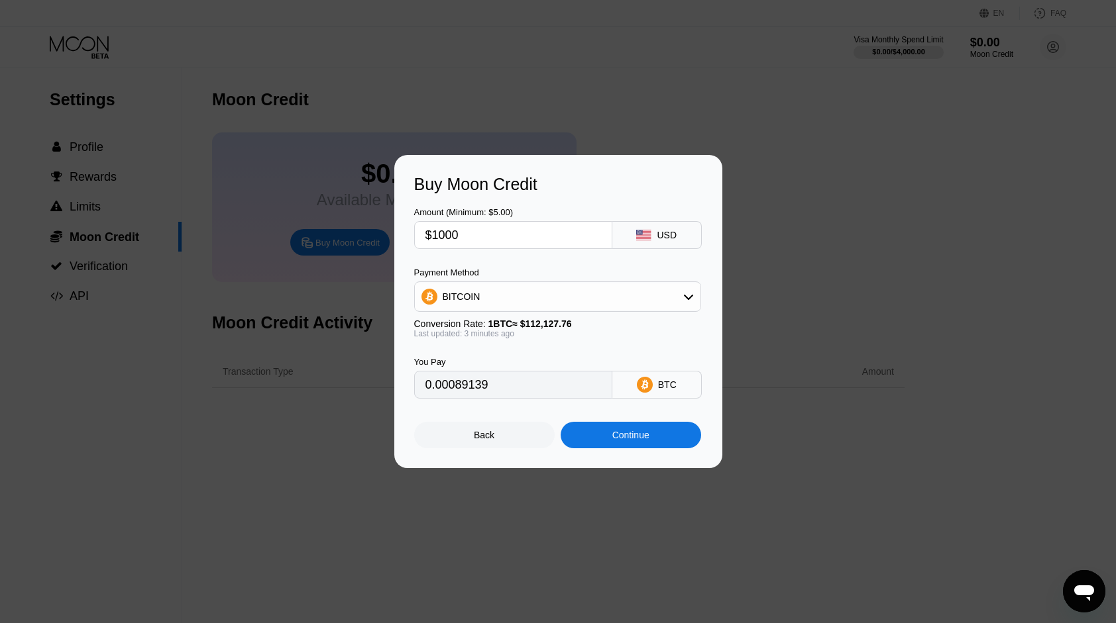
type input "0.00891382"
type input "$100"
type input "0.00089139"
type input "$1"
type input "0"
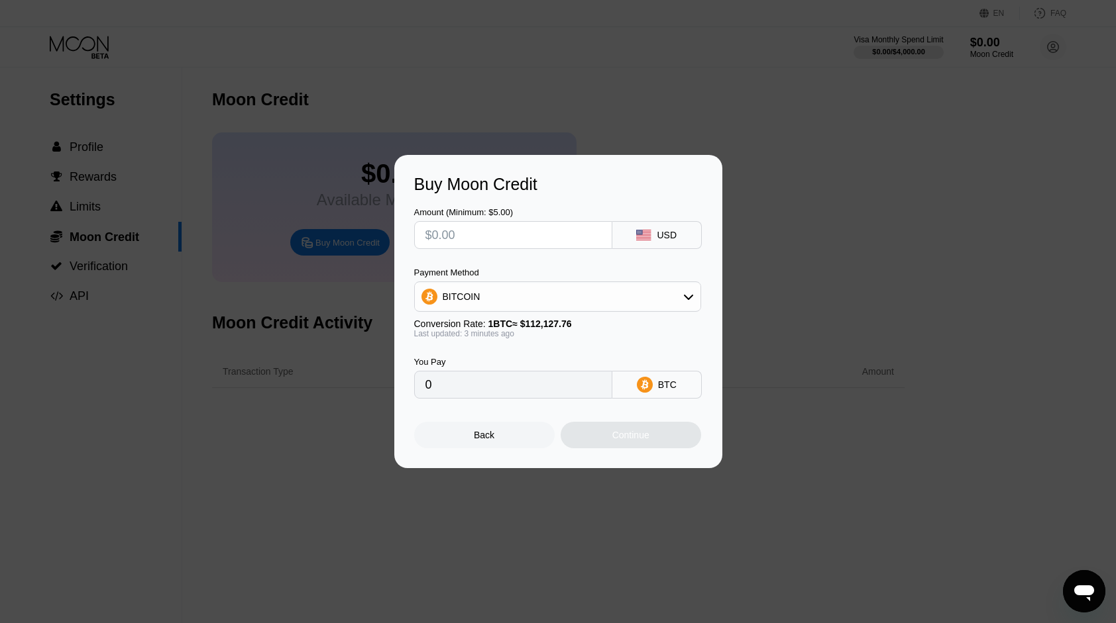
type input "$1"
type input "0.00000892"
type input "0"
type input "$1"
type input "0.00000892"
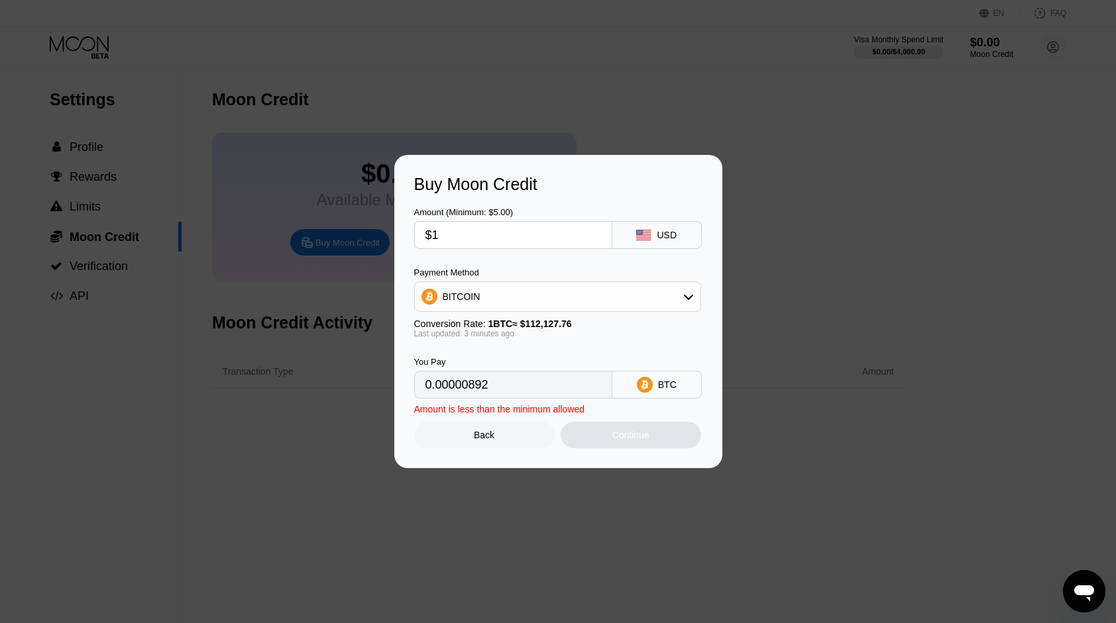
type input "$1"
click at [171, 358] on div "Buy Moon Credit Amount (Minimum: $5.00) $1 USD Payment Method BITCOIN Conversio…" at bounding box center [558, 311] width 1116 height 313
click at [499, 438] on div "Back" at bounding box center [484, 435] width 140 height 26
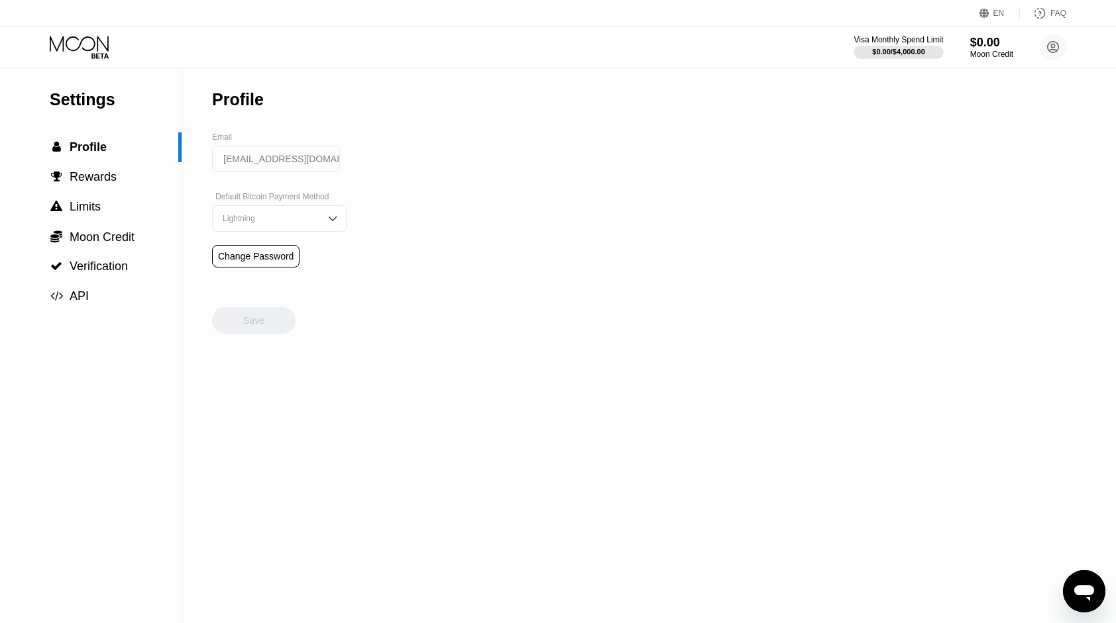
click at [272, 223] on div "Lightning" at bounding box center [269, 218] width 100 height 9
click at [284, 223] on div "Lightning" at bounding box center [269, 218] width 100 height 9
